Goal: Transaction & Acquisition: Purchase product/service

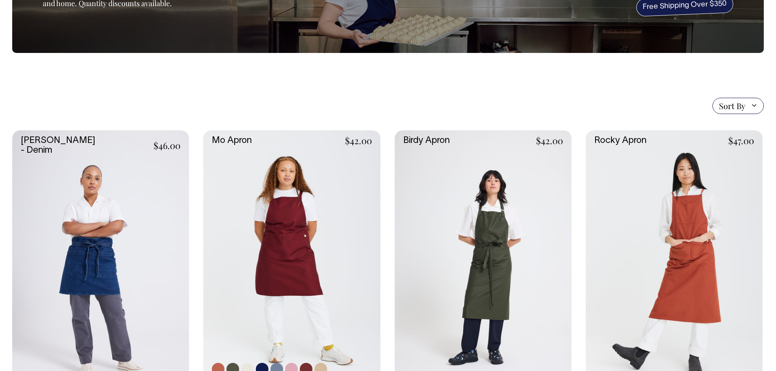
click at [302, 227] on link at bounding box center [291, 262] width 177 height 265
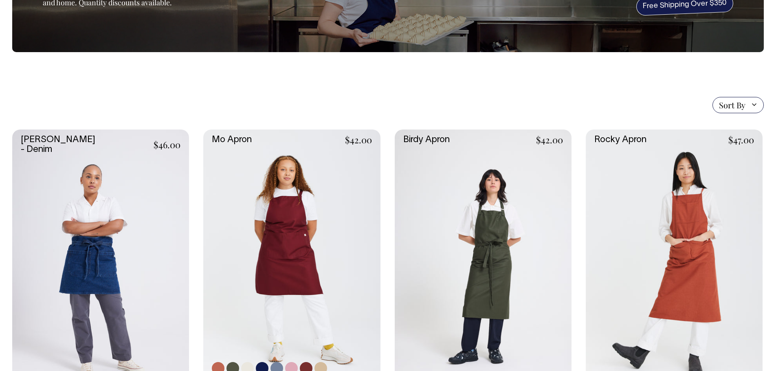
scroll to position [121, 0]
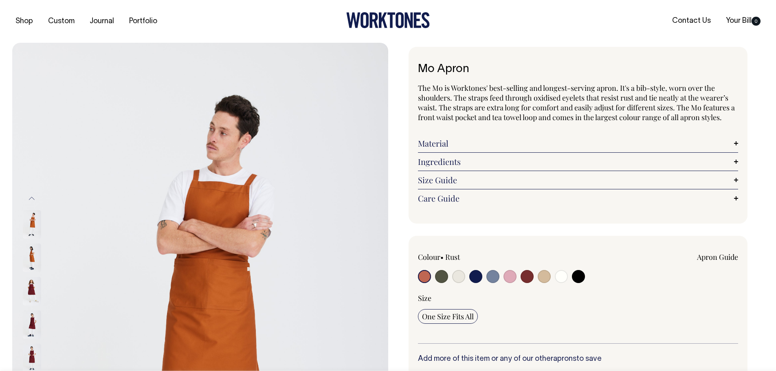
click at [529, 277] on input "radio" at bounding box center [526, 276] width 13 height 13
radio input "true"
select select "Burgundy"
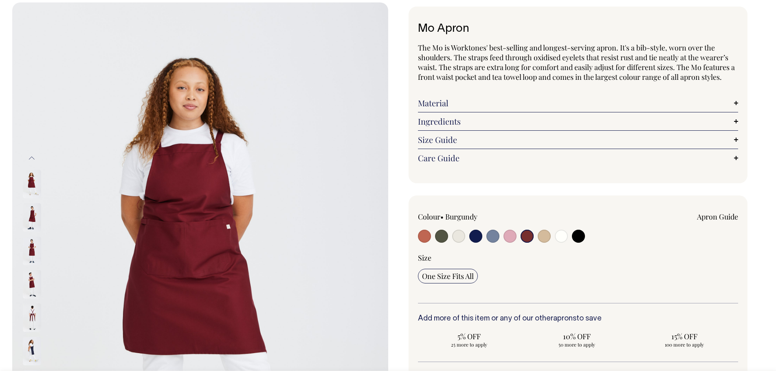
scroll to position [41, 0]
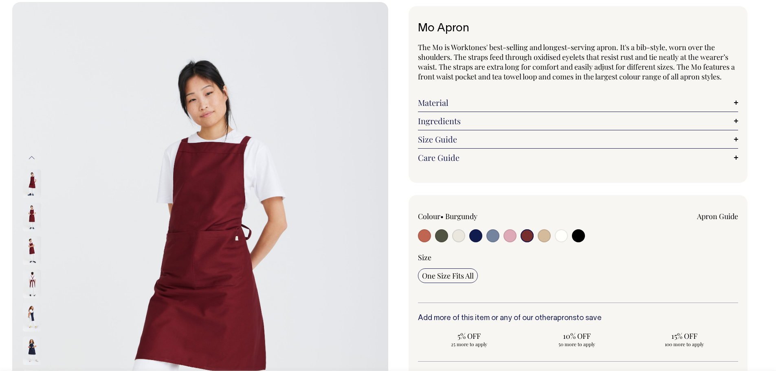
click at [32, 212] on img at bounding box center [32, 217] width 18 height 29
click at [32, 181] on img at bounding box center [32, 183] width 18 height 29
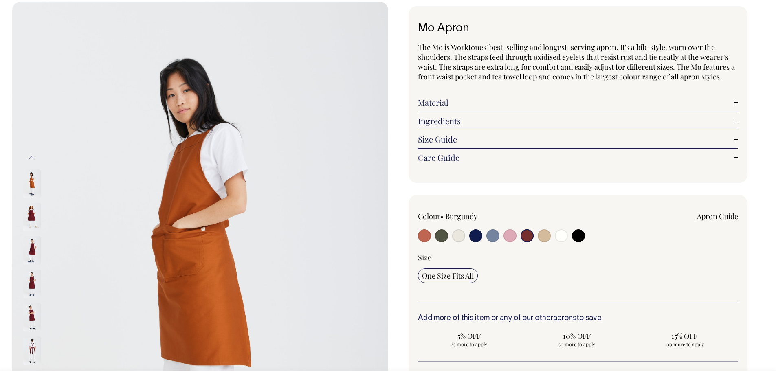
click at [529, 234] on input "radio" at bounding box center [526, 235] width 13 height 13
click at [529, 235] on input "radio" at bounding box center [526, 235] width 13 height 13
